Goal: Task Accomplishment & Management: Use online tool/utility

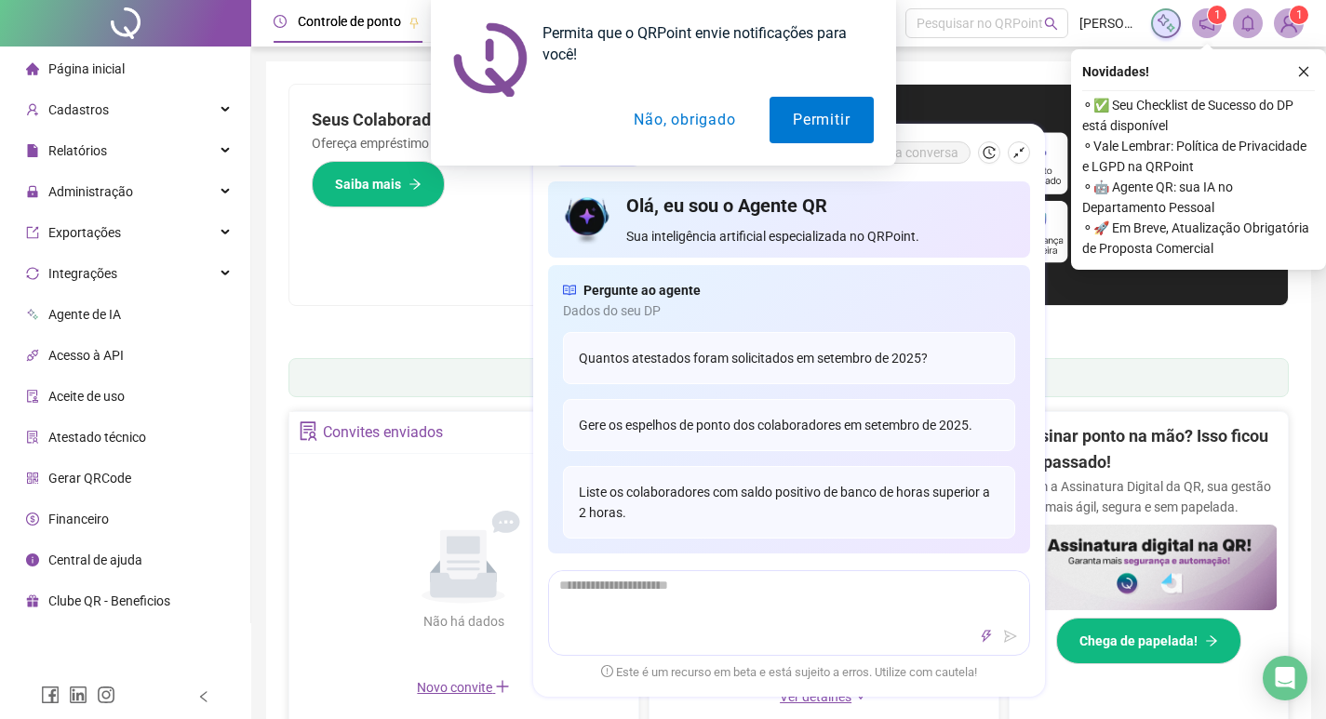
click at [689, 122] on button "Não, obrigado" at bounding box center [684, 120] width 148 height 47
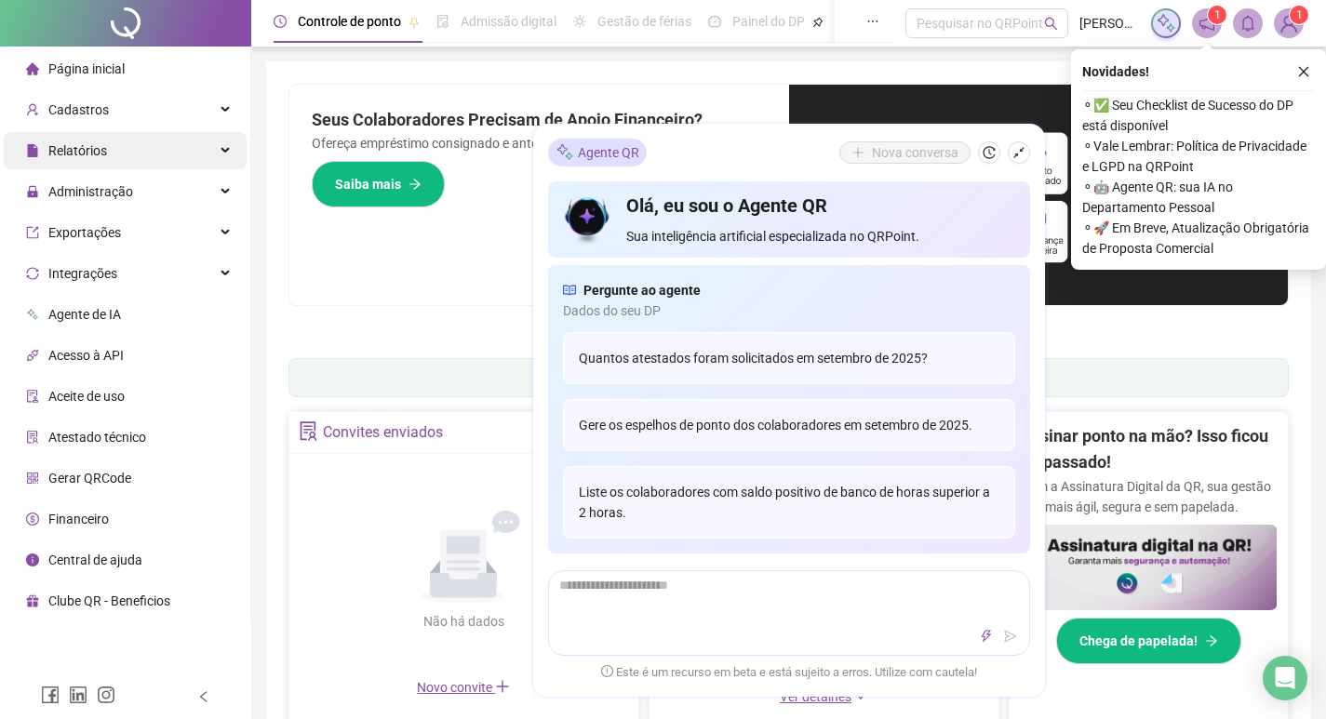
click at [108, 153] on div "Relatórios" at bounding box center [125, 150] width 243 height 37
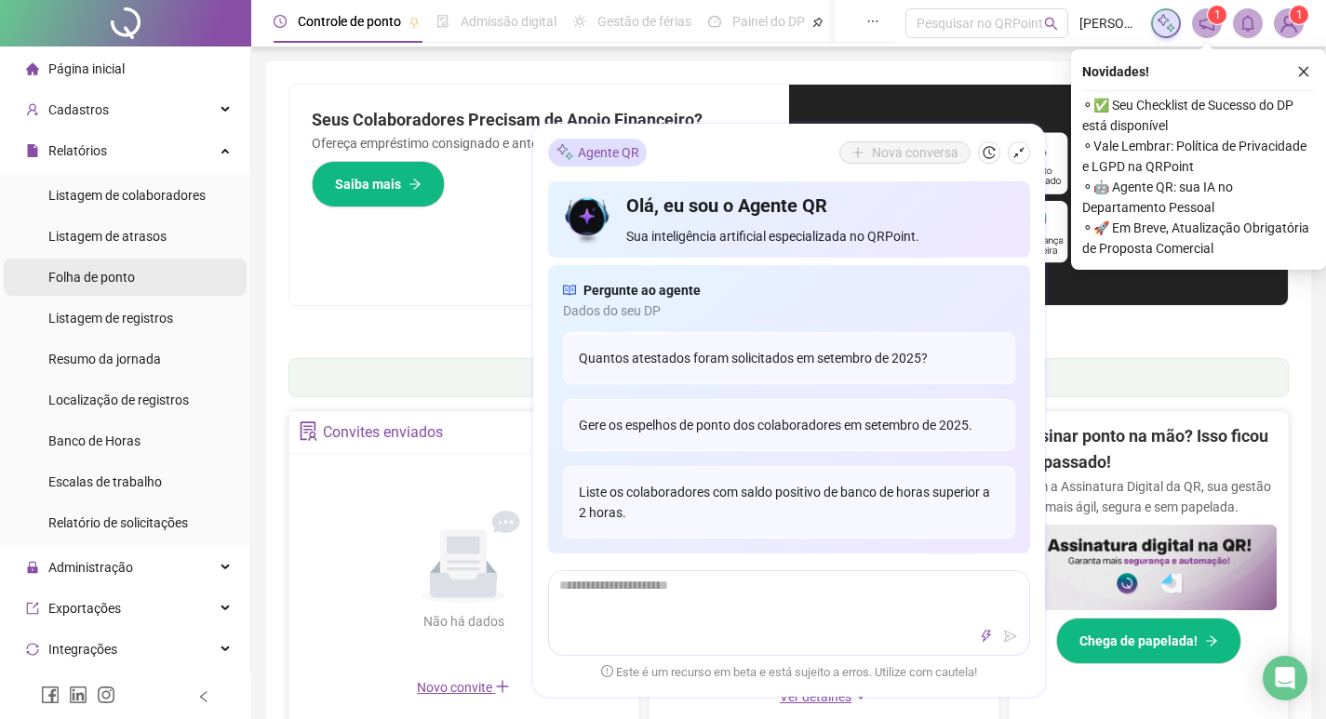
click at [101, 266] on div "Folha de ponto" at bounding box center [91, 277] width 87 height 37
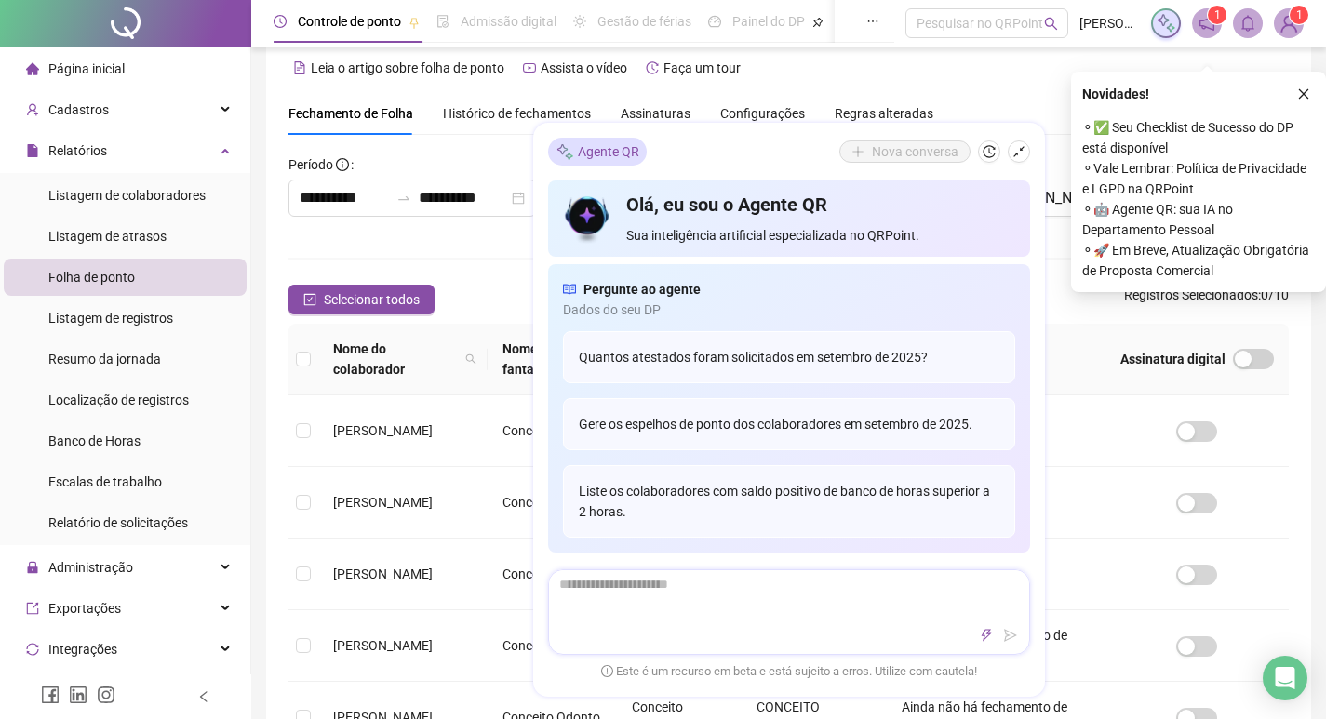
scroll to position [207, 0]
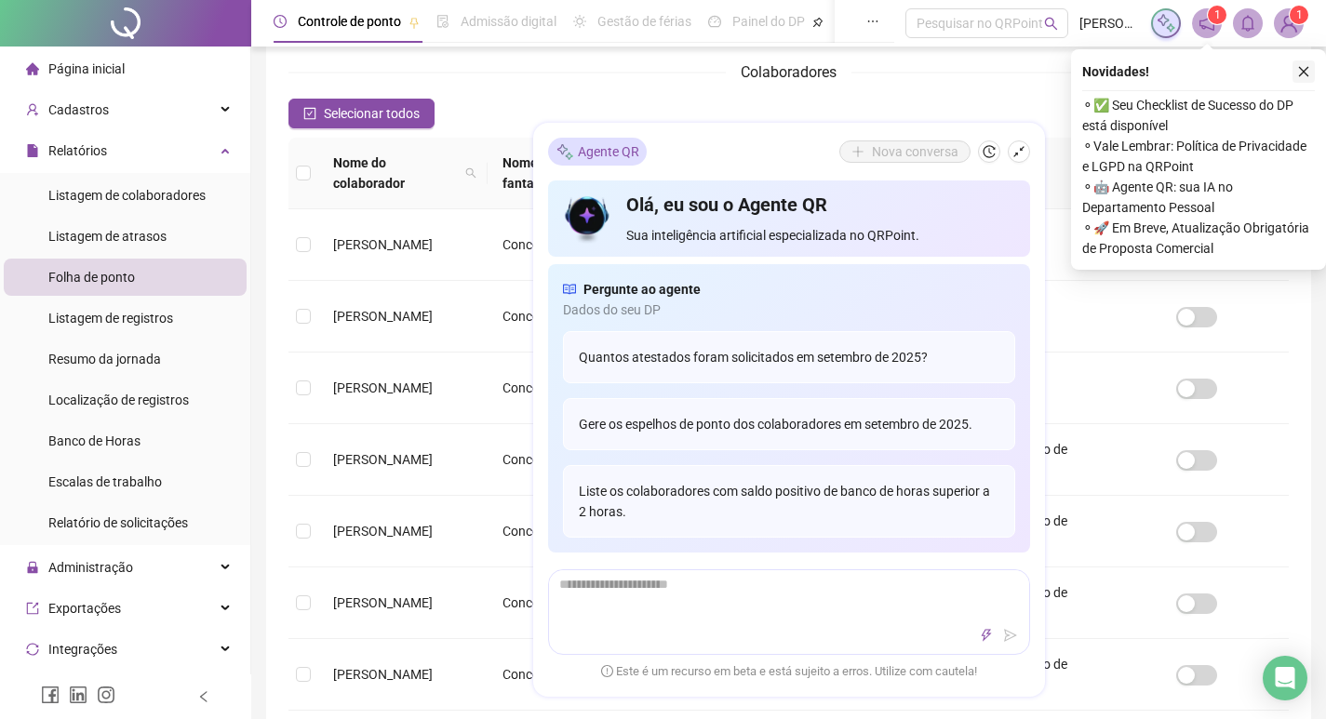
click at [1307, 73] on icon "close" at bounding box center [1303, 71] width 13 height 13
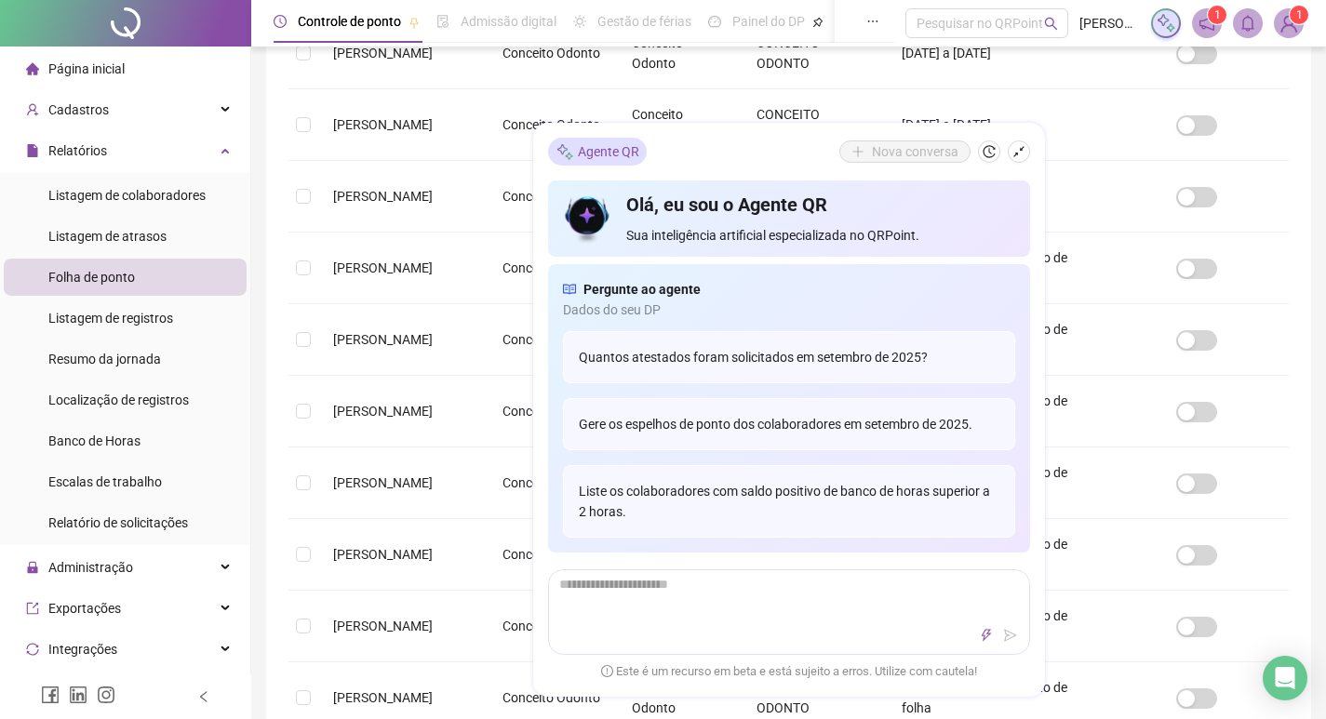
scroll to position [487, 0]
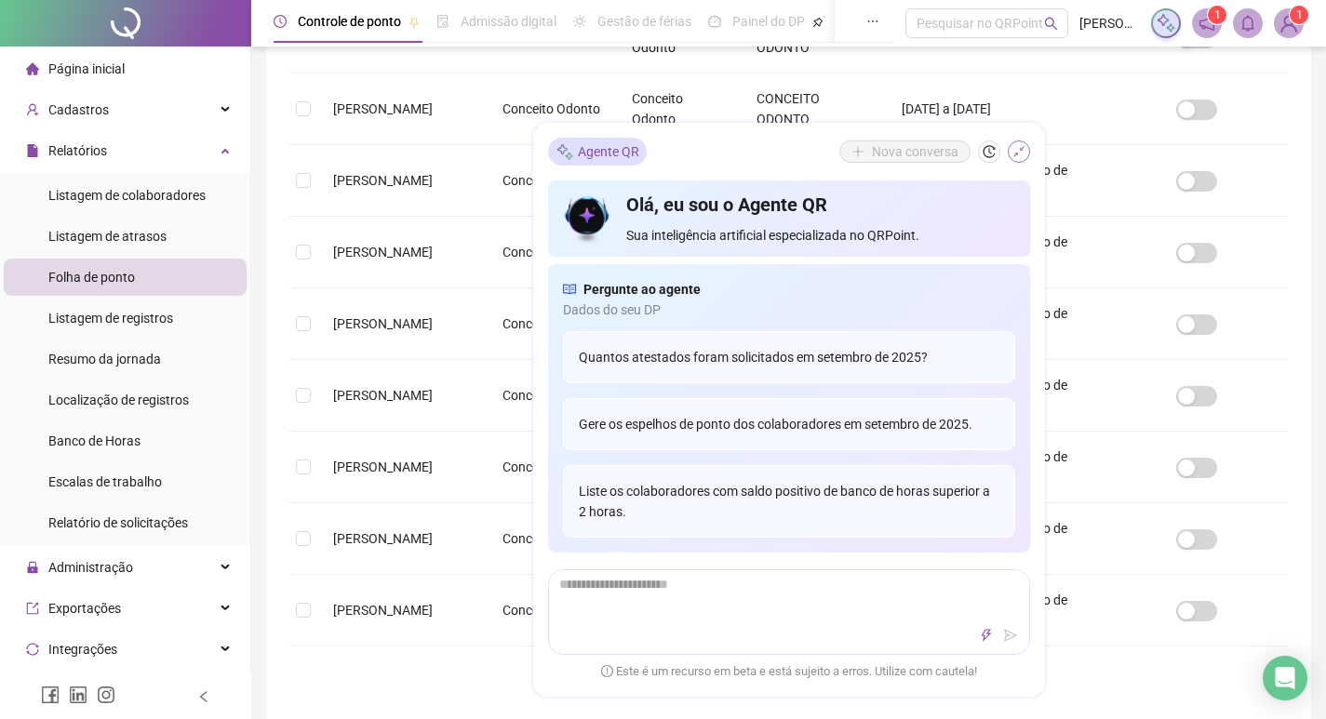
click at [1022, 146] on icon "shrink" at bounding box center [1018, 152] width 13 height 13
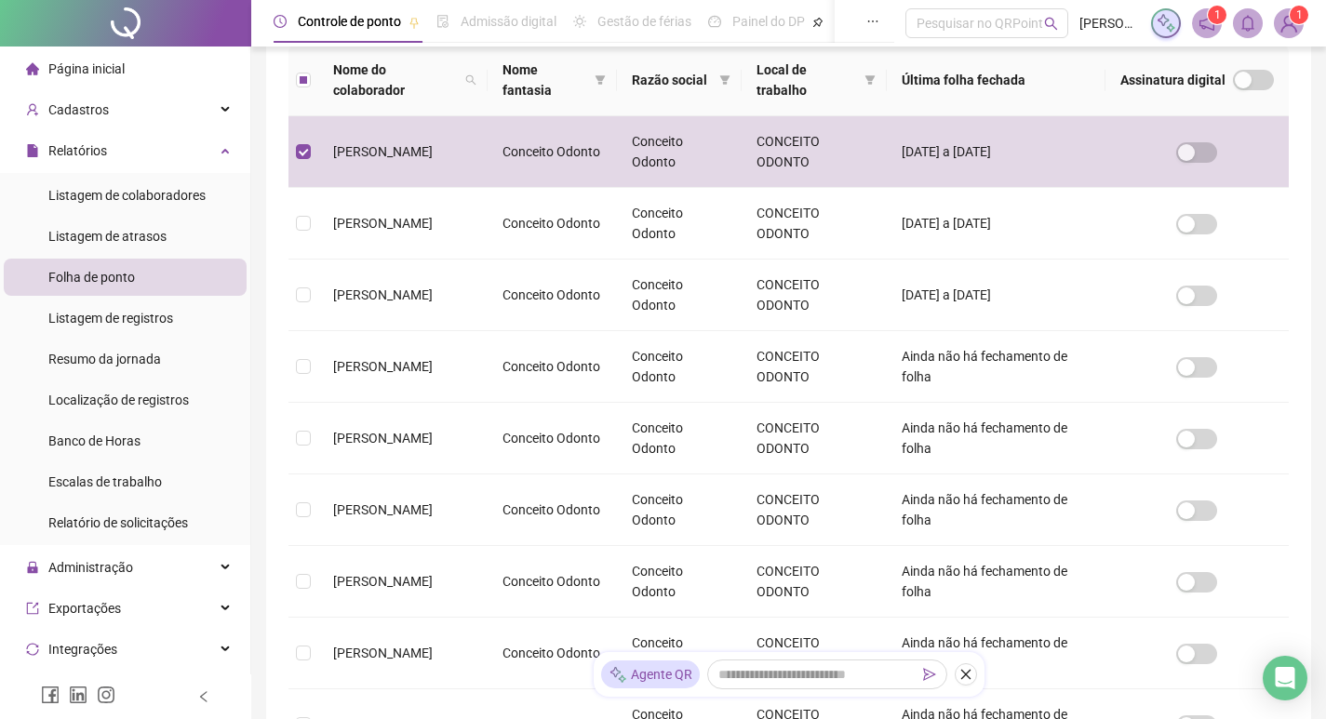
scroll to position [21, 0]
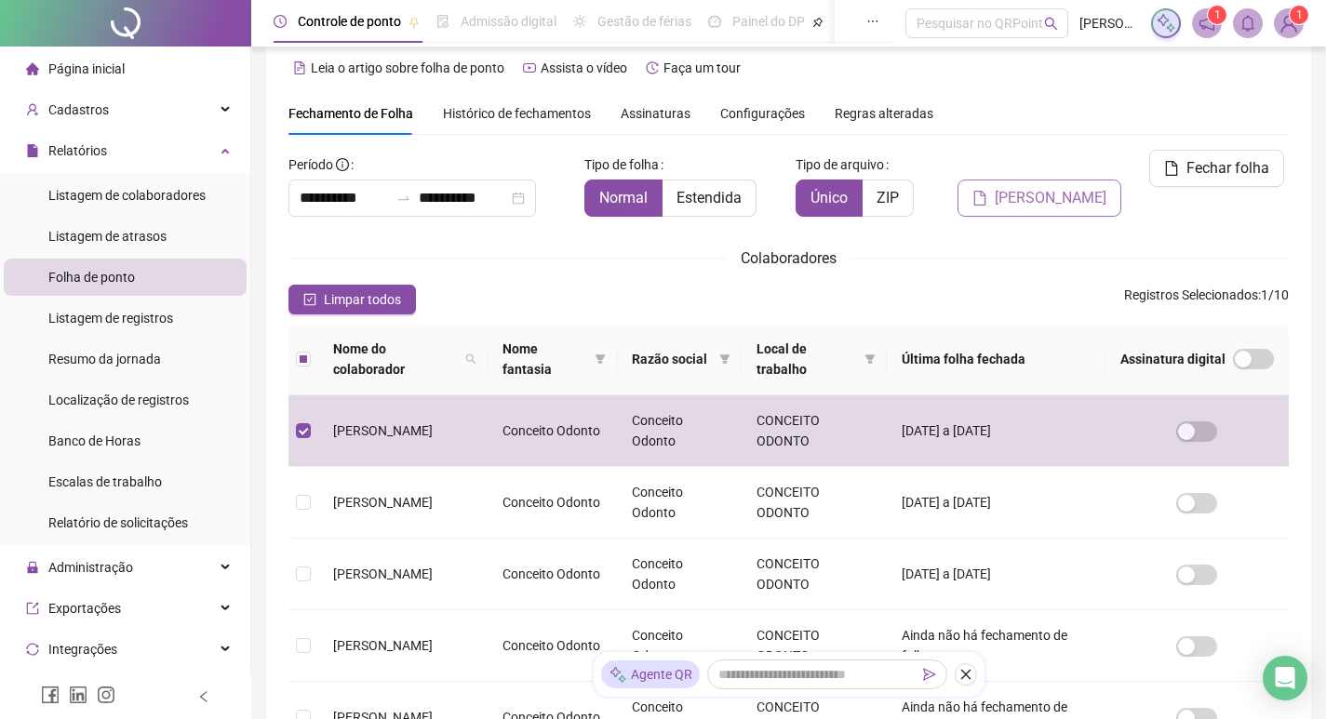
click at [1056, 187] on span "[PERSON_NAME]" at bounding box center [1051, 198] width 112 height 22
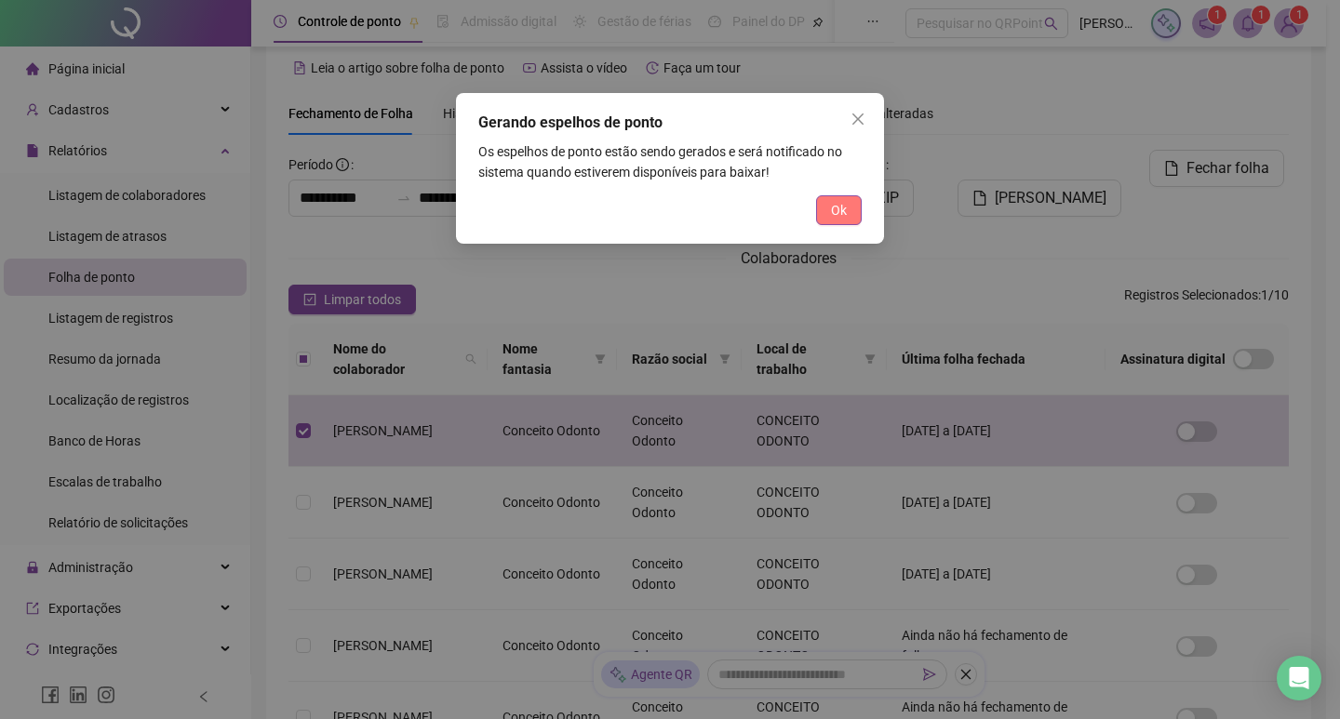
click at [828, 211] on button "Ok" at bounding box center [839, 210] width 46 height 30
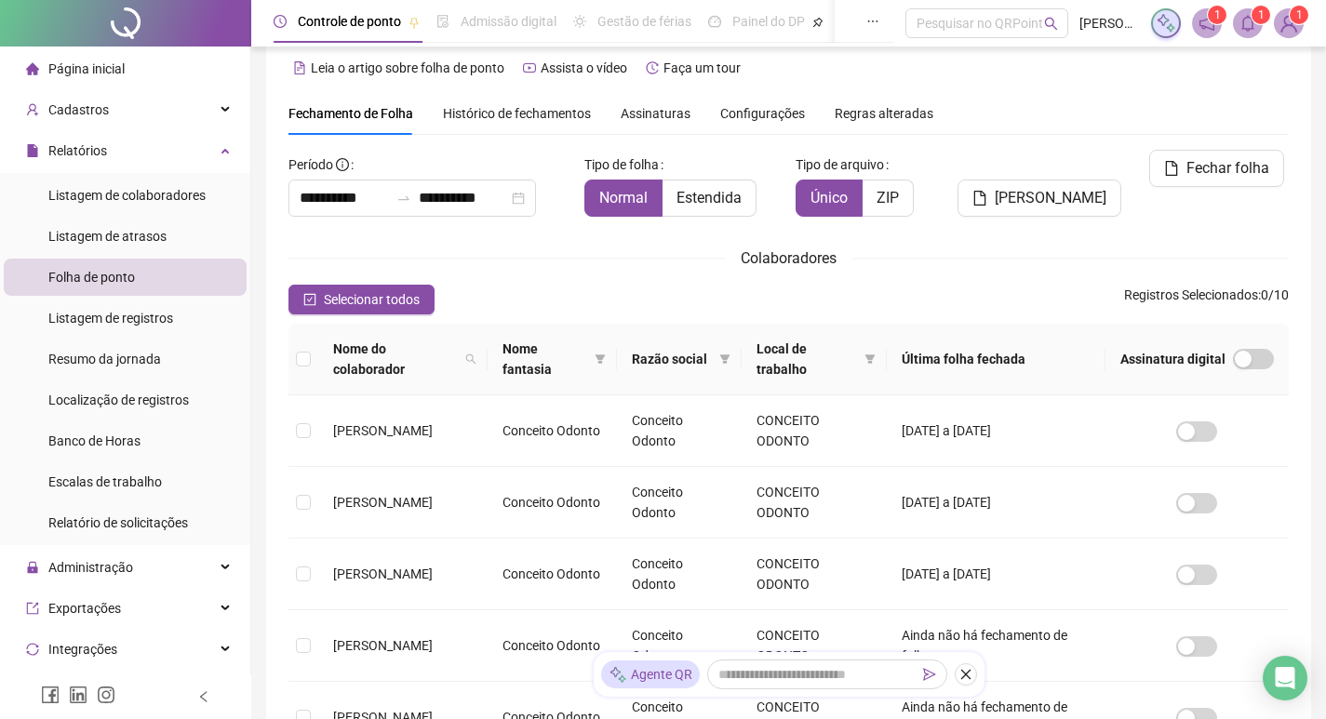
click at [1247, 24] on icon "bell" at bounding box center [1247, 23] width 17 height 17
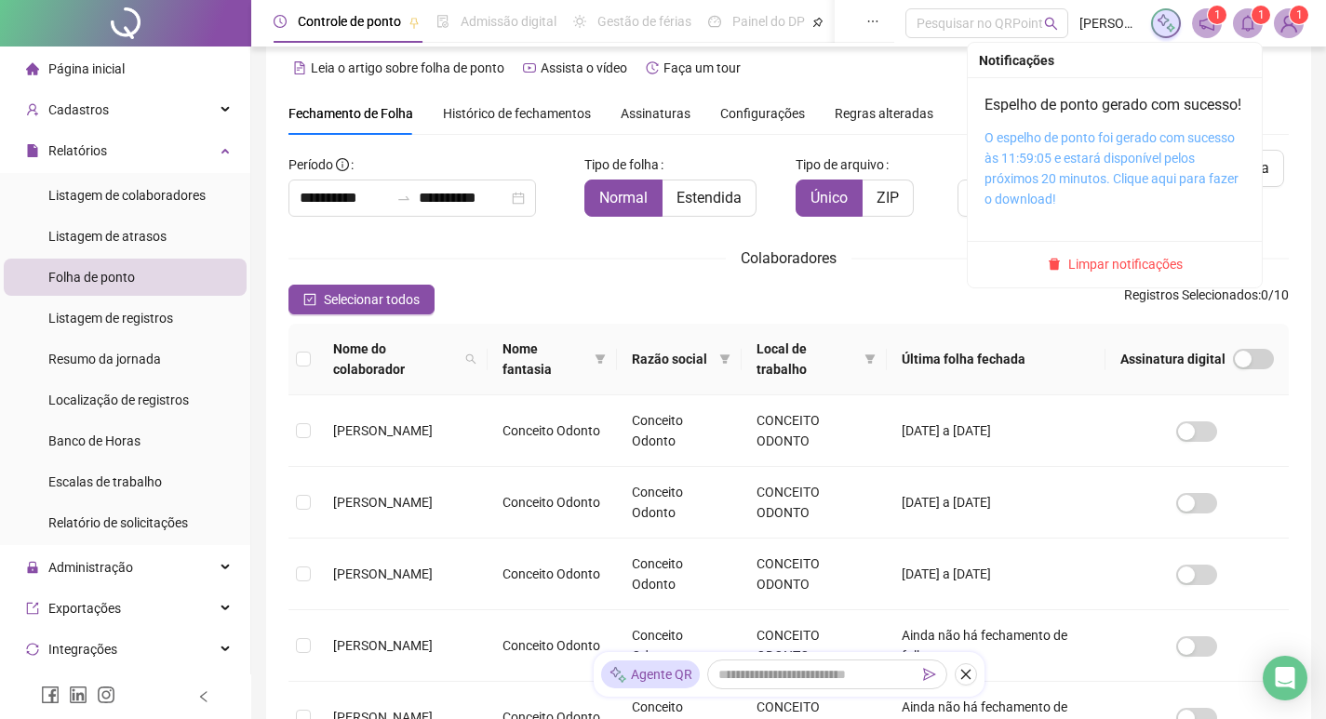
click at [1063, 173] on link "O espelho de ponto foi gerado com sucesso às 11:59:05 e estará disponível pelos…" at bounding box center [1111, 168] width 254 height 76
